Goal: Task Accomplishment & Management: Manage account settings

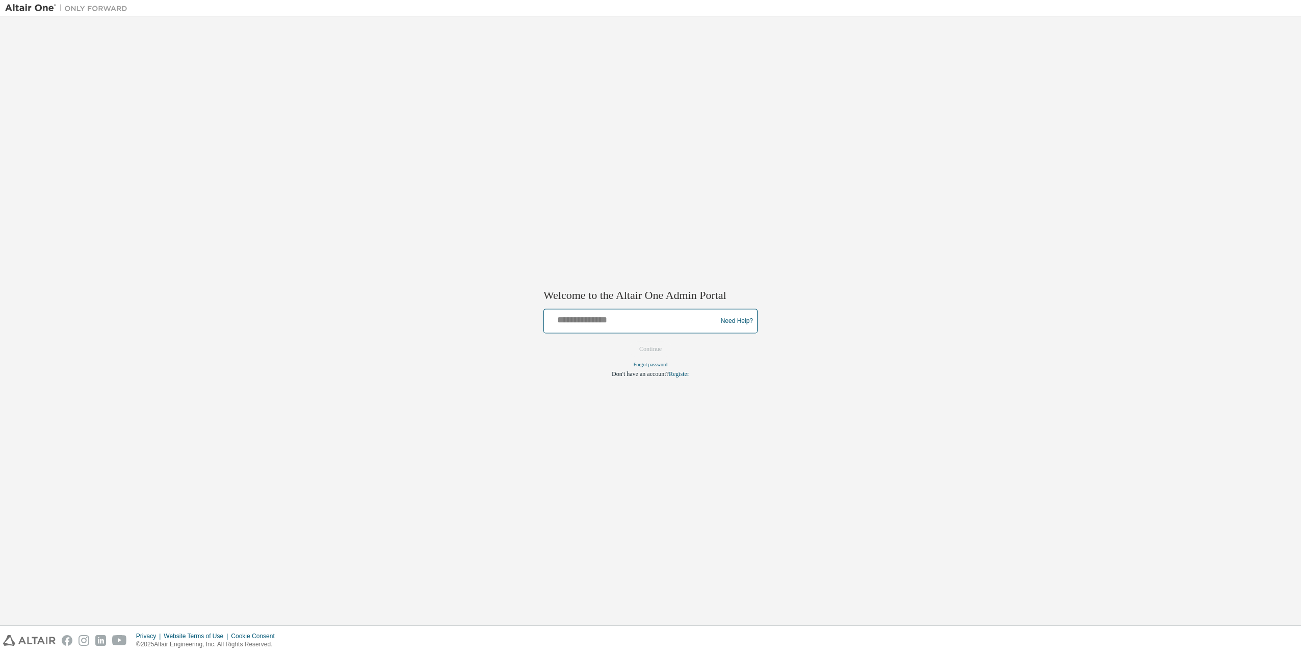
click at [636, 320] on input "text" at bounding box center [632, 319] width 168 height 15
type input "**********"
click at [629, 342] on button "Continue" at bounding box center [651, 349] width 44 height 15
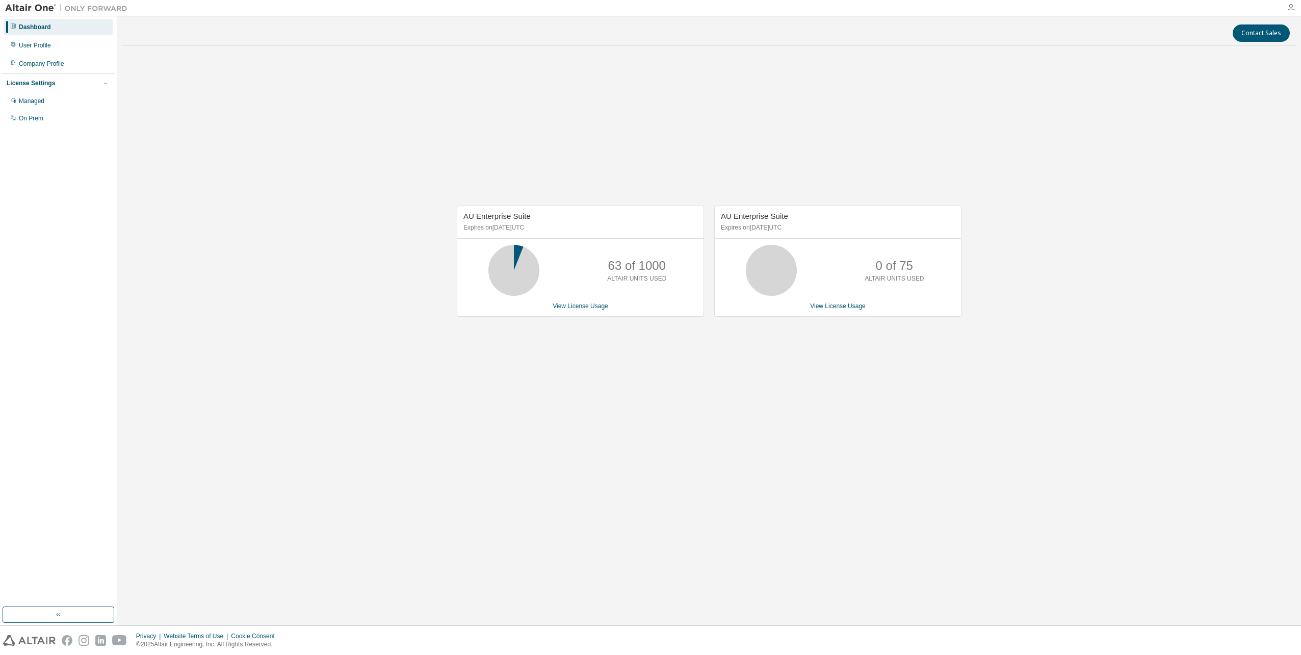
click at [1291, 7] on icon "button" at bounding box center [1291, 8] width 8 height 8
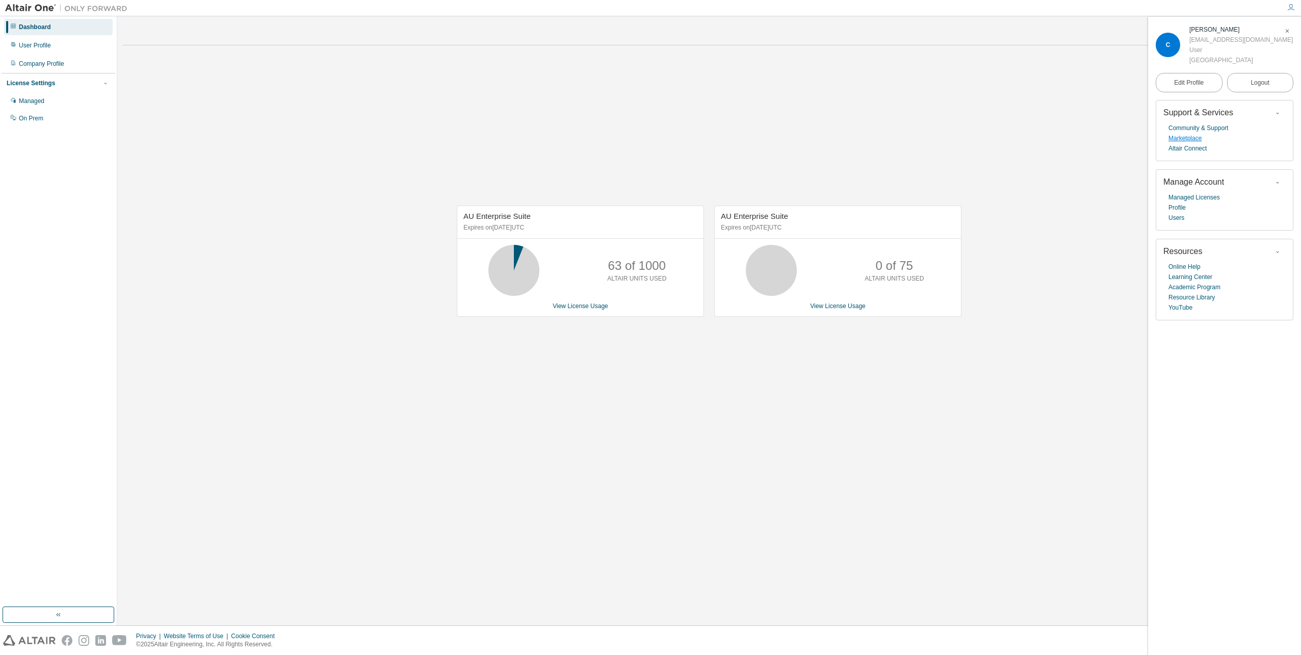
click at [1191, 143] on link "Marketplace" at bounding box center [1185, 138] width 33 height 10
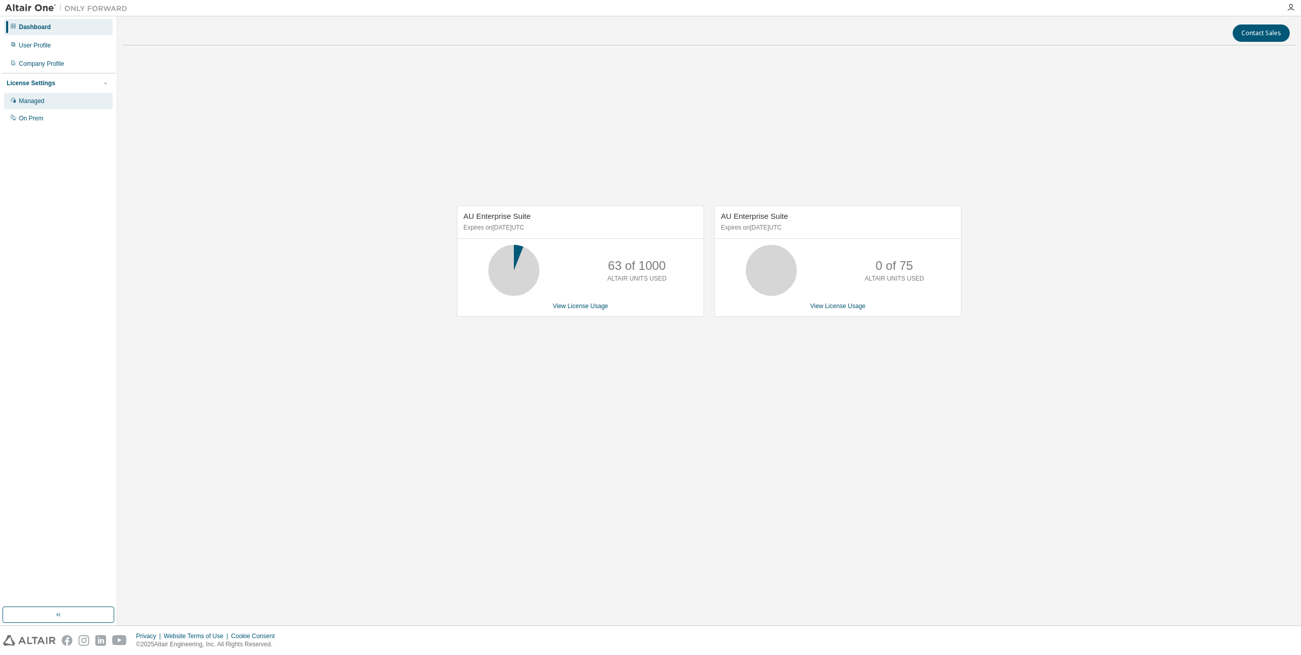
click at [52, 99] on div "Managed" at bounding box center [58, 101] width 109 height 16
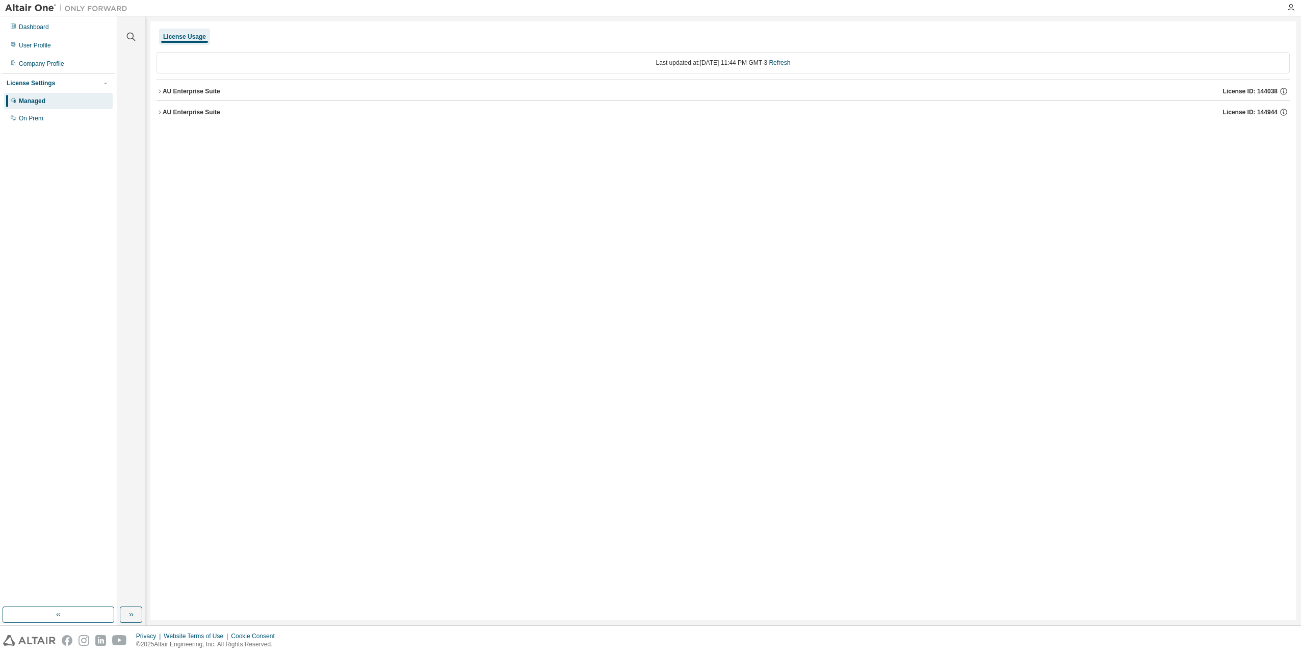
click at [212, 111] on div "AU Enterprise Suite" at bounding box center [192, 112] width 58 height 8
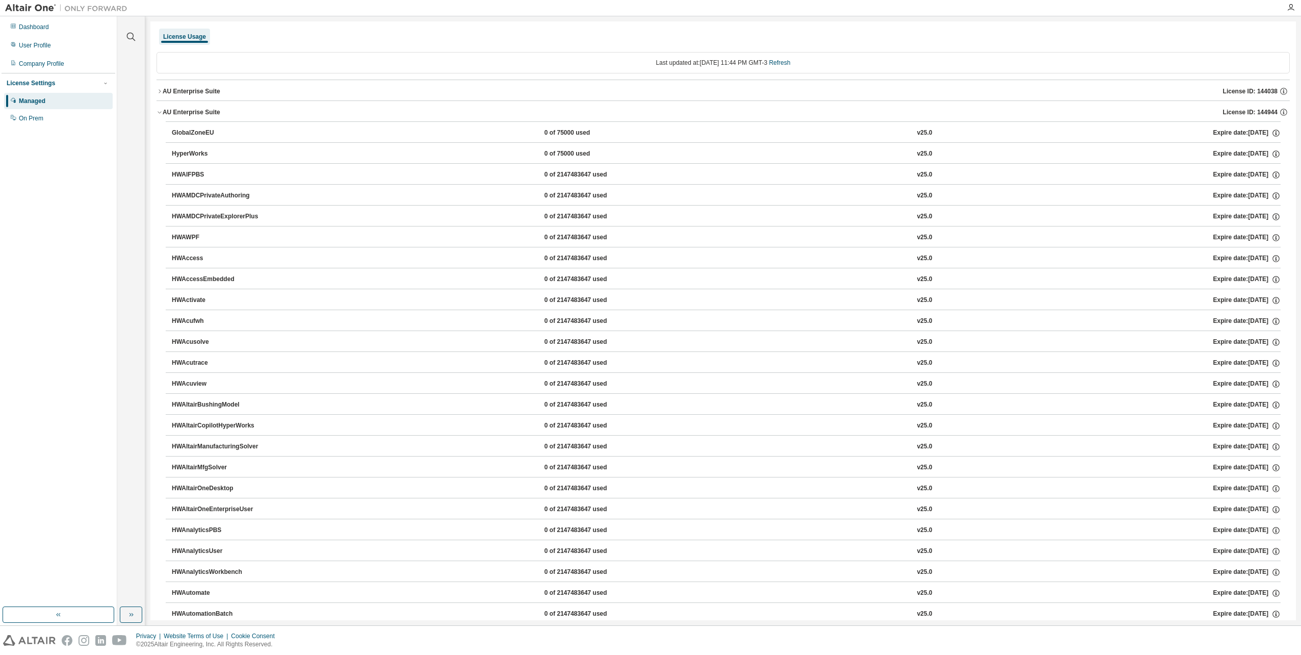
click at [211, 95] on div "AU Enterprise Suite License ID: 144038" at bounding box center [726, 91] width 1127 height 9
click at [167, 108] on div "AU Enterprise Suite License ID: 144944" at bounding box center [726, 112] width 1127 height 9
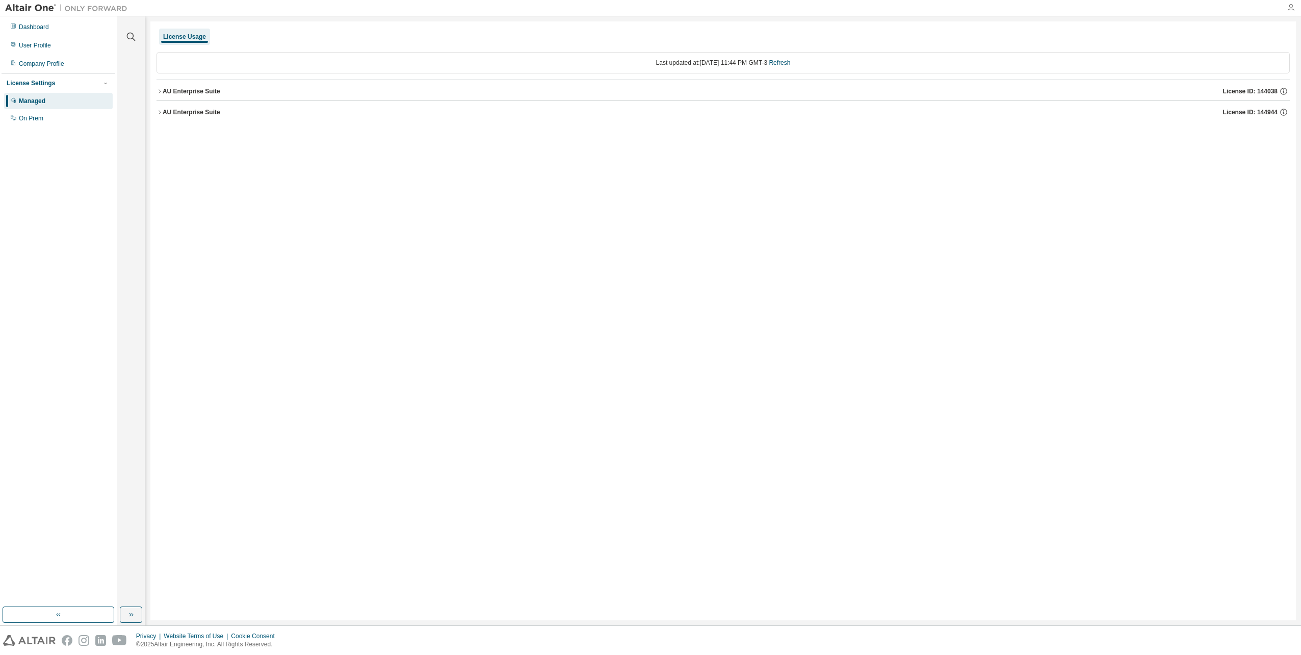
click at [1292, 11] on icon "button" at bounding box center [1291, 8] width 8 height 8
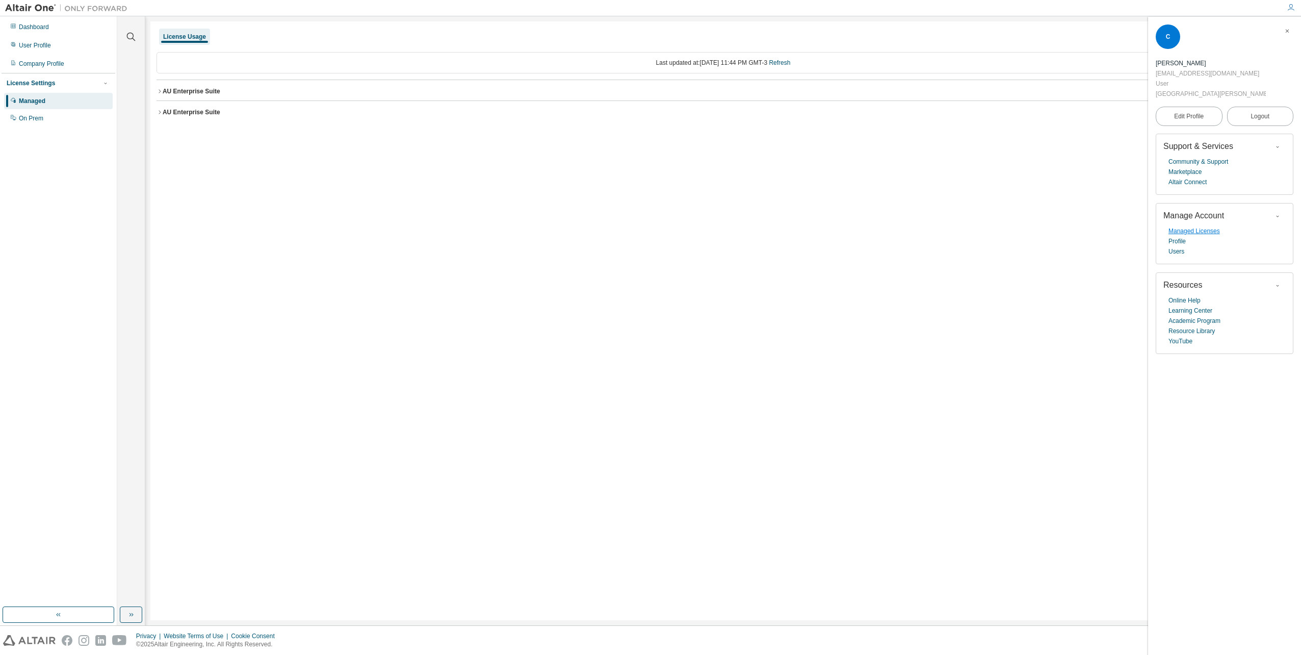
click at [1204, 228] on link "Managed Licenses" at bounding box center [1194, 231] width 51 height 10
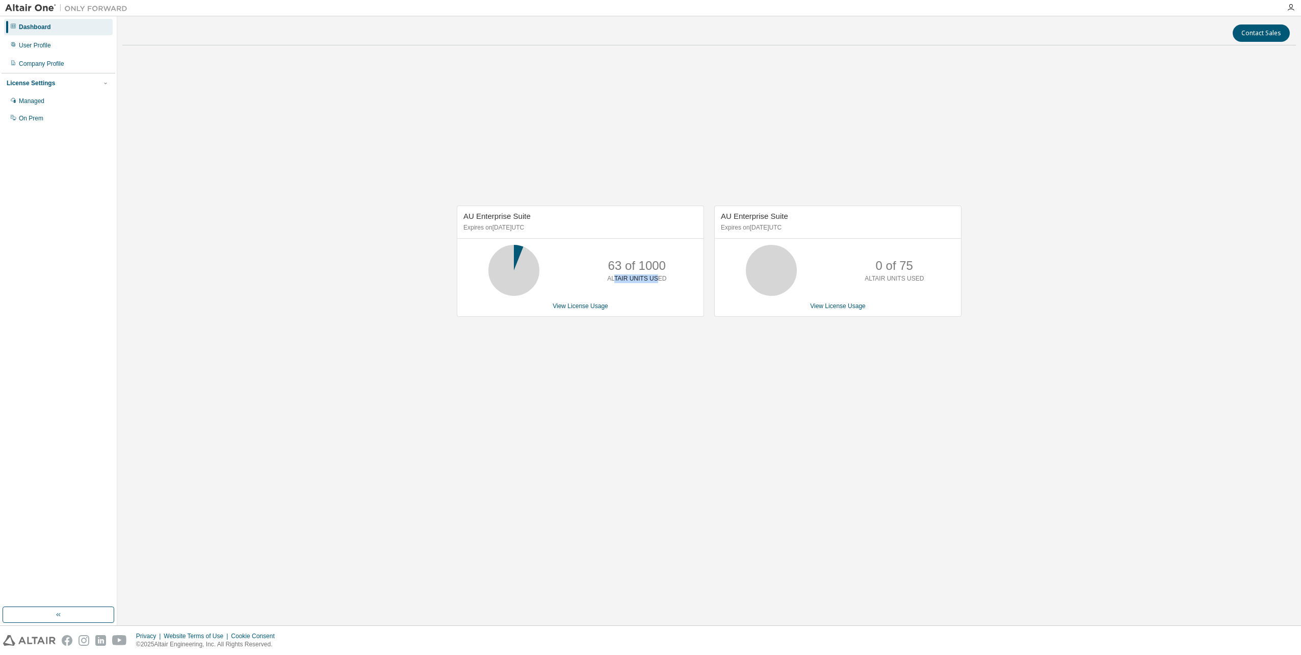
drag, startPoint x: 616, startPoint y: 280, endPoint x: 658, endPoint y: 282, distance: 41.8
click at [658, 282] on p "ALTAIR UNITS USED" at bounding box center [636, 278] width 59 height 9
click at [590, 308] on link "View License Usage" at bounding box center [581, 305] width 56 height 7
